Goal: Information Seeking & Learning: Learn about a topic

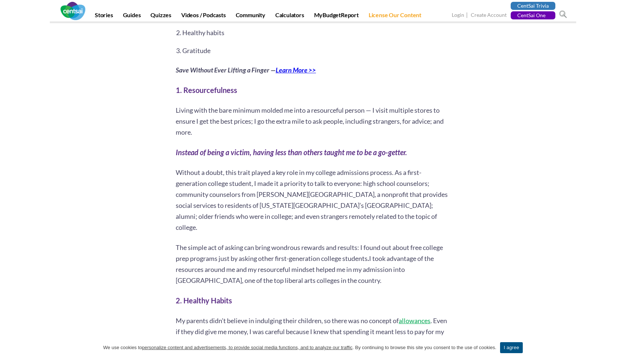
scroll to position [488, 0]
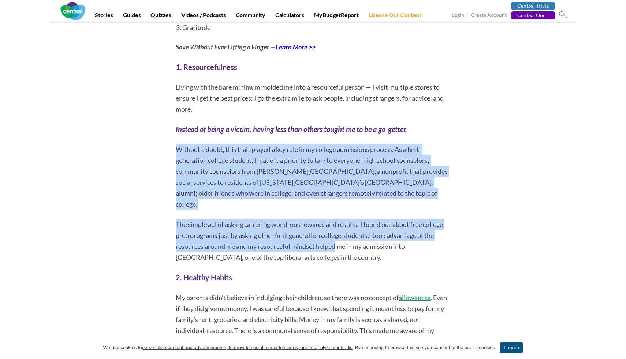
drag, startPoint x: 202, startPoint y: 131, endPoint x: 341, endPoint y: 235, distance: 173.9
click at [340, 235] on p "The simple act of asking can bring wondrous rewards and results: I found out ab…" at bounding box center [313, 241] width 274 height 44
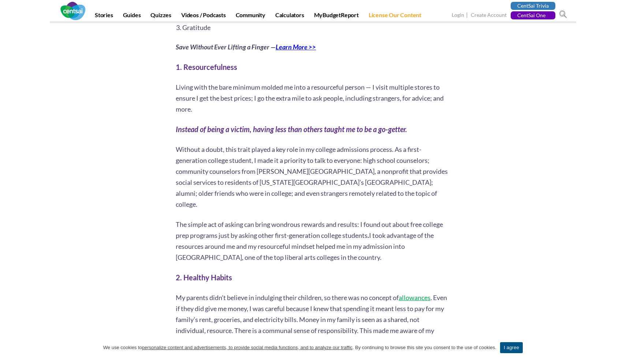
drag, startPoint x: 354, startPoint y: 240, endPoint x: 243, endPoint y: 109, distance: 172.1
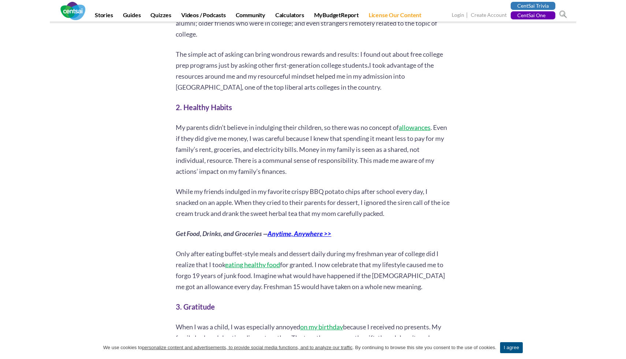
scroll to position [660, 0]
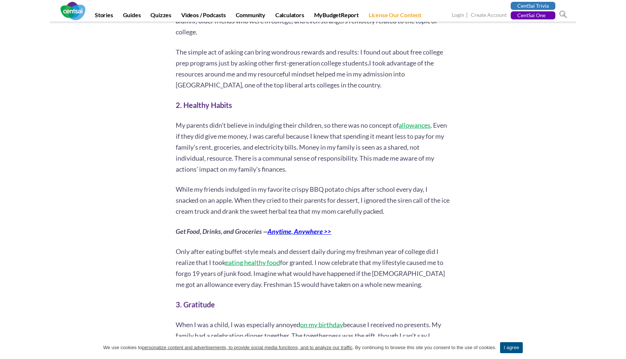
click at [243, 120] on p "My parents didn’t believe in indulging their children, so there was no concept …" at bounding box center [313, 147] width 274 height 55
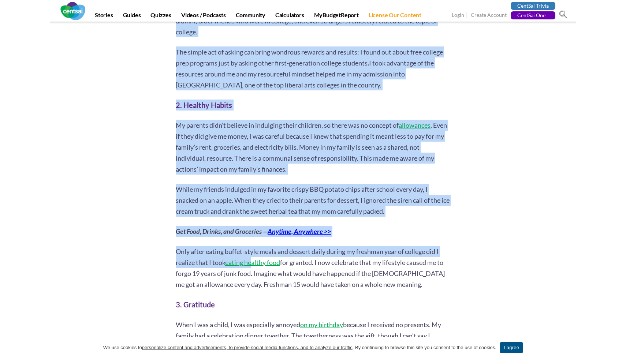
drag, startPoint x: 169, startPoint y: 84, endPoint x: 252, endPoint y: 243, distance: 179.5
click at [252, 243] on div "[PERSON_NAME] 6 second take: Minimalism can teach you valuable life skills, eve…" at bounding box center [313, 129] width 428 height 1304
click at [252, 258] on link "eating healthy food" at bounding box center [252, 262] width 55 height 8
click at [370, 184] on p "While my friends indulged in my favorite crispy BBQ potato chips after school e…" at bounding box center [313, 200] width 274 height 33
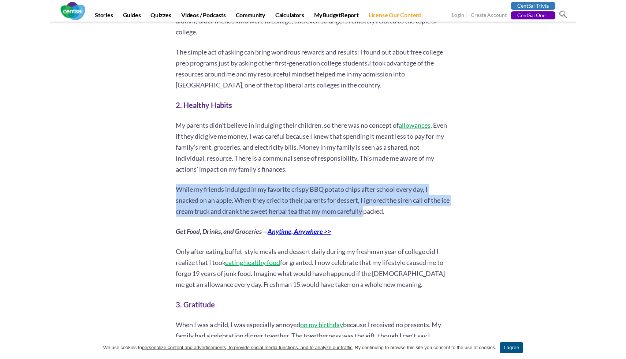
drag, startPoint x: 376, startPoint y: 192, endPoint x: 386, endPoint y: 153, distance: 40.1
click at [386, 153] on div "You might think minimalism is for the poor. Sometimes minimalism is a lifestyle…" at bounding box center [313, 198] width 274 height 1039
drag, startPoint x: 401, startPoint y: 190, endPoint x: 401, endPoint y: 151, distance: 39.1
click at [401, 151] on div "You might think minimalism is for the poor. Sometimes minimalism is a lifestyle…" at bounding box center [313, 198] width 274 height 1039
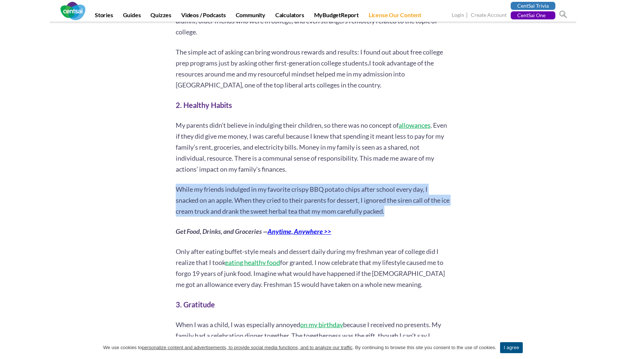
click at [401, 151] on p "My parents didn’t believe in indulging their children, so there was no concept …" at bounding box center [313, 147] width 274 height 55
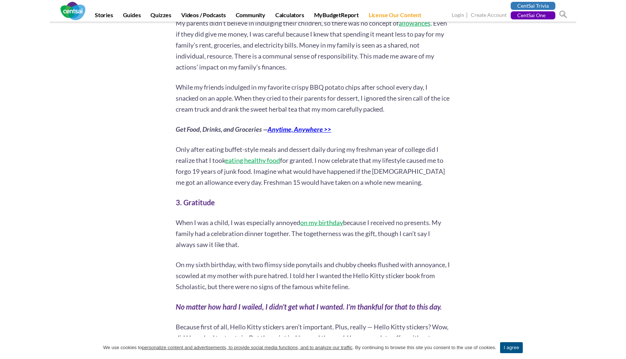
scroll to position [767, 0]
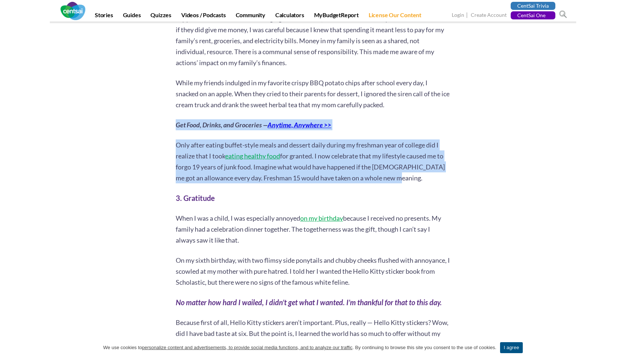
drag, startPoint x: 417, startPoint y: 154, endPoint x: 449, endPoint y: 93, distance: 68.9
click at [449, 93] on div "You might think minimalism is for the poor. Sometimes minimalism is a lifestyle…" at bounding box center [313, 92] width 274 height 1039
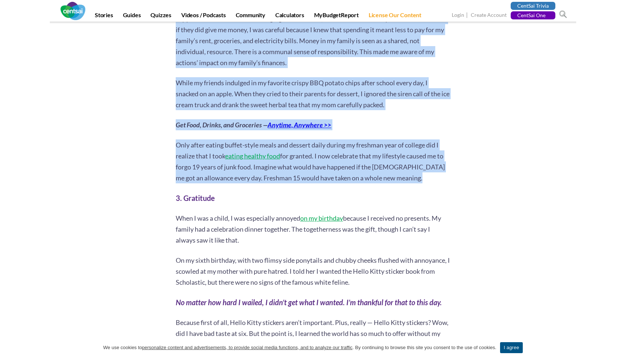
drag, startPoint x: 430, startPoint y: 164, endPoint x: 451, endPoint y: 94, distance: 73.5
click at [451, 94] on div "[PERSON_NAME] 6 second take: Minimalism can teach you valuable life skills, eve…" at bounding box center [312, 23] width 285 height 1304
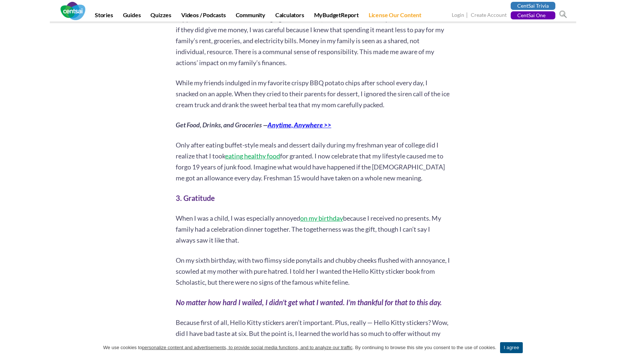
click at [451, 94] on div "[PERSON_NAME] 6 second take: Minimalism can teach you valuable life skills, eve…" at bounding box center [312, 23] width 285 height 1304
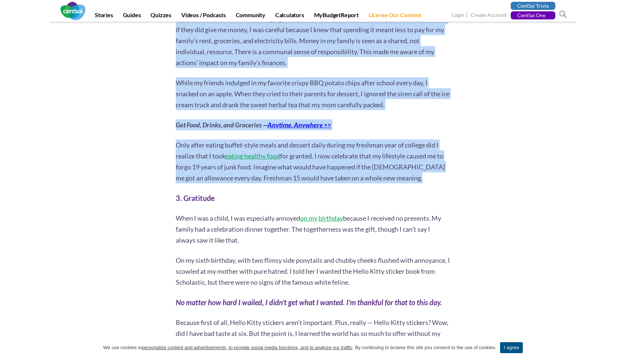
drag, startPoint x: 419, startPoint y: 167, endPoint x: 454, endPoint y: 94, distance: 81.0
click at [454, 94] on div "[PERSON_NAME] 6 second take: Minimalism can teach you valuable life skills, eve…" at bounding box center [312, 23] width 285 height 1304
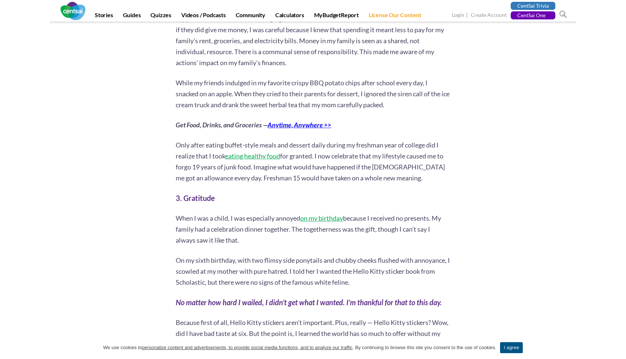
click at [454, 94] on div "[PERSON_NAME] 6 second take: Minimalism can teach you valuable life skills, eve…" at bounding box center [312, 23] width 285 height 1304
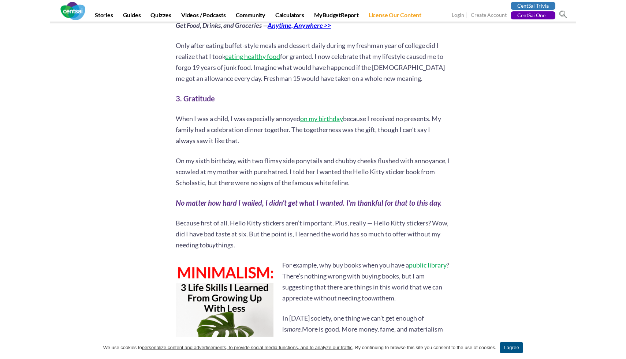
scroll to position [870, 0]
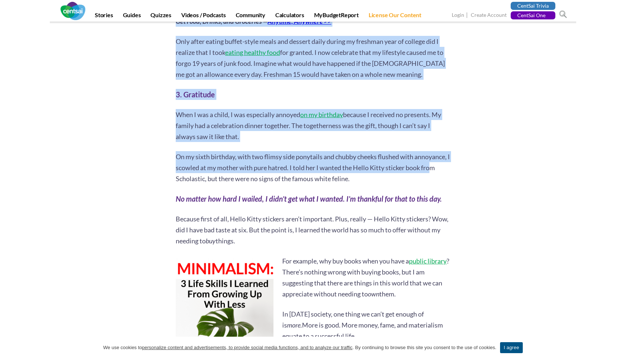
drag, startPoint x: 454, startPoint y: 94, endPoint x: 437, endPoint y: 141, distance: 49.4
click at [437, 151] on p "On my sixth birthday, with two flimsy side ponytails and chubby cheeks flushed …" at bounding box center [313, 167] width 274 height 33
drag, startPoint x: 437, startPoint y: 156, endPoint x: 446, endPoint y: 113, distance: 43.6
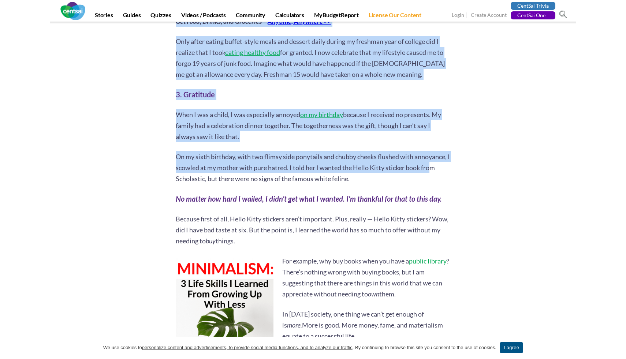
click at [446, 113] on p "When I was a child, I was especially annoyed on my birthday because I received …" at bounding box center [313, 125] width 274 height 33
drag, startPoint x: 446, startPoint y: 113, endPoint x: 432, endPoint y: 153, distance: 42.5
click at [432, 153] on p "On my sixth birthday, with two flimsy side ponytails and chubby cheeks flushed …" at bounding box center [313, 167] width 274 height 33
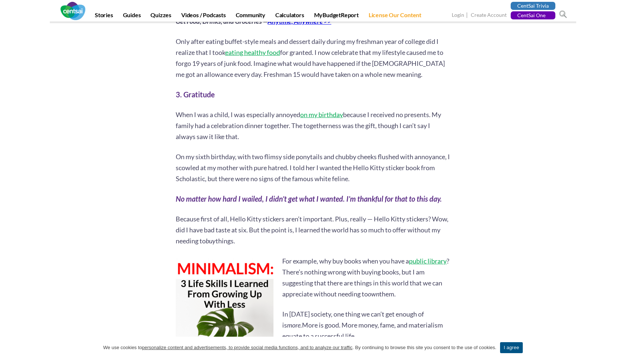
click at [432, 153] on p "On my sixth birthday, with two flimsy side ponytails and chubby cheeks flushed …" at bounding box center [313, 167] width 274 height 33
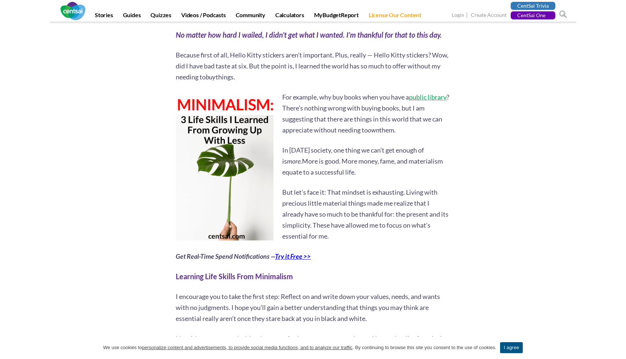
scroll to position [1032, 0]
